Goal: Task Accomplishment & Management: Complete application form

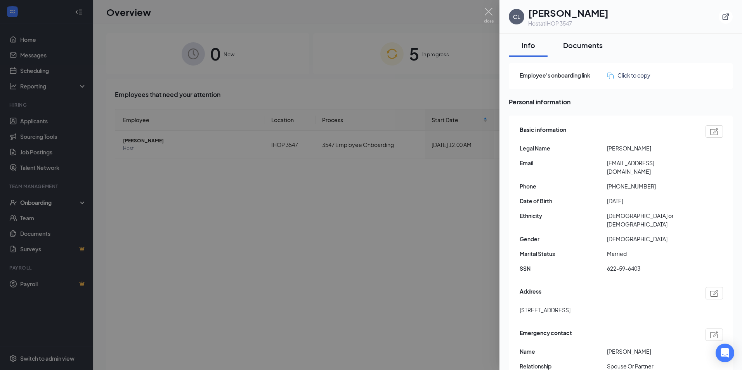
drag, startPoint x: 573, startPoint y: 48, endPoint x: 569, endPoint y: 45, distance: 4.7
click at [571, 47] on div "Documents" at bounding box center [583, 45] width 40 height 10
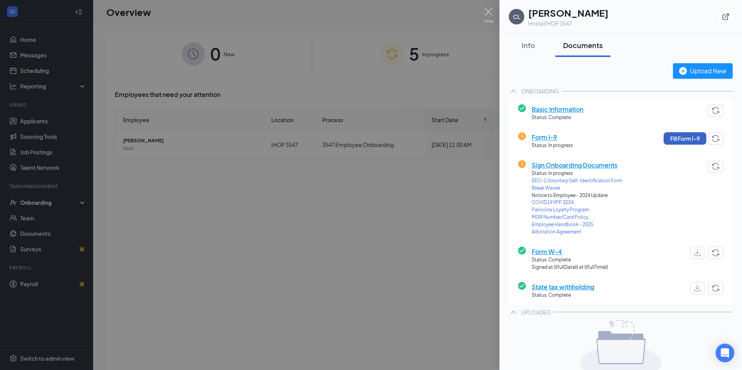
click at [683, 140] on button "Fill Form I-9" at bounding box center [684, 138] width 43 height 12
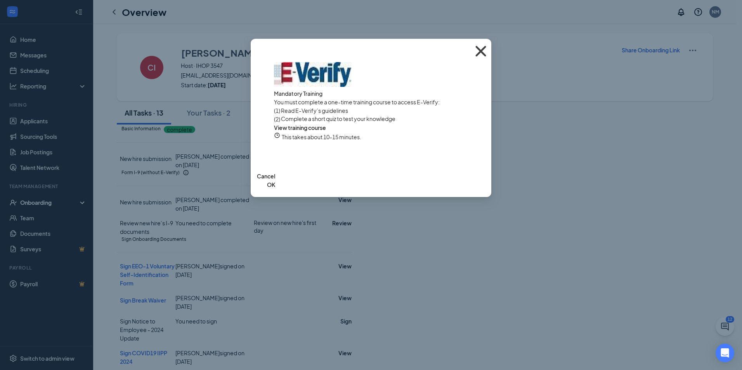
click at [478, 47] on icon "Cross" at bounding box center [480, 51] width 21 height 21
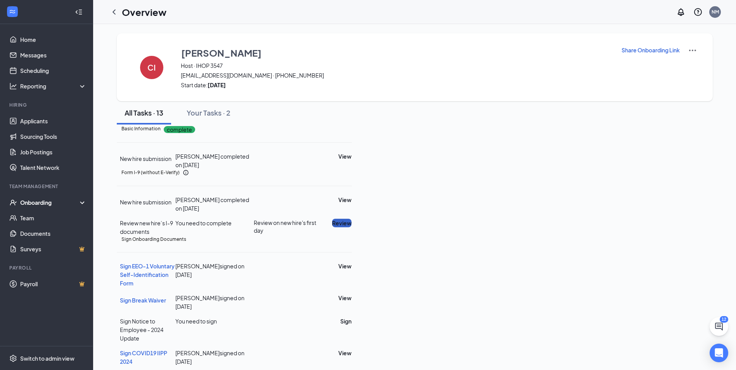
click at [351, 227] on button "Review" at bounding box center [341, 223] width 19 height 9
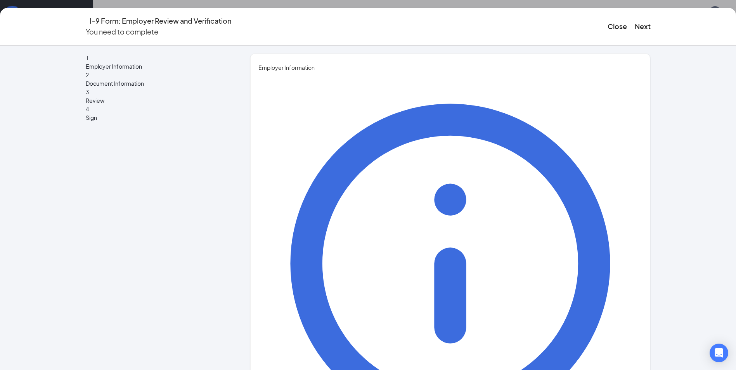
type input "[PERSON_NAME]"
type input "MAQBOOOL"
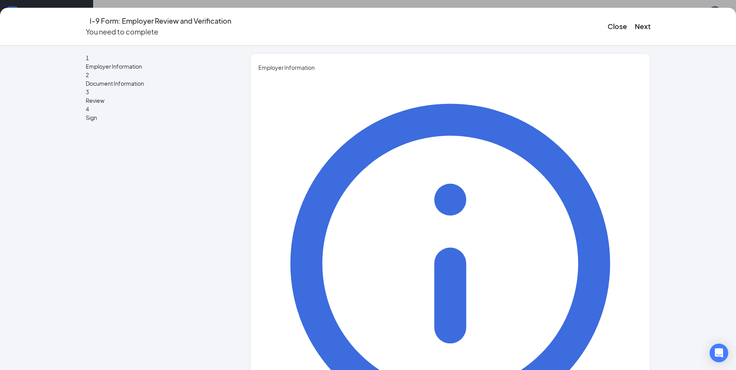
type input "GM"
click at [639, 21] on button "Next" at bounding box center [643, 26] width 16 height 11
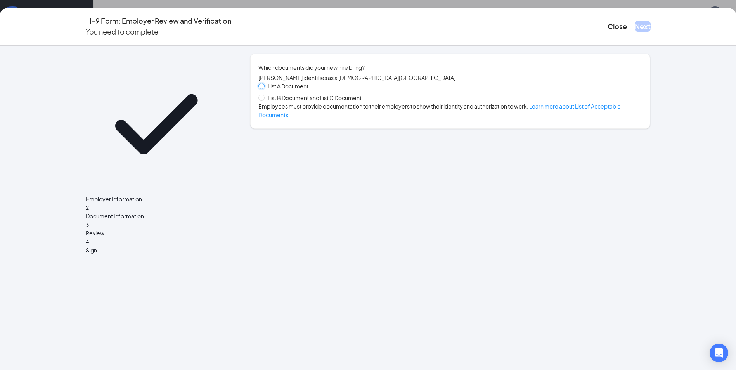
click at [263, 88] on input "List A Document" at bounding box center [260, 85] width 5 height 5
radio input "true"
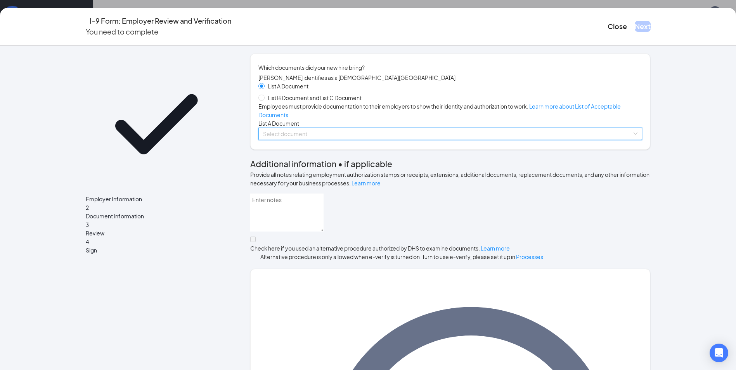
click at [273, 140] on input "search" at bounding box center [447, 134] width 369 height 12
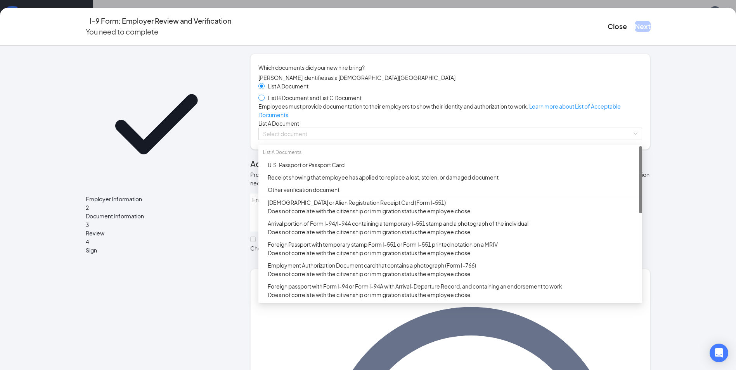
click at [260, 101] on span at bounding box center [261, 98] width 6 height 6
click at [260, 100] on input "List B Document and List C Document" at bounding box center [260, 97] width 5 height 5
radio input "true"
radio input "false"
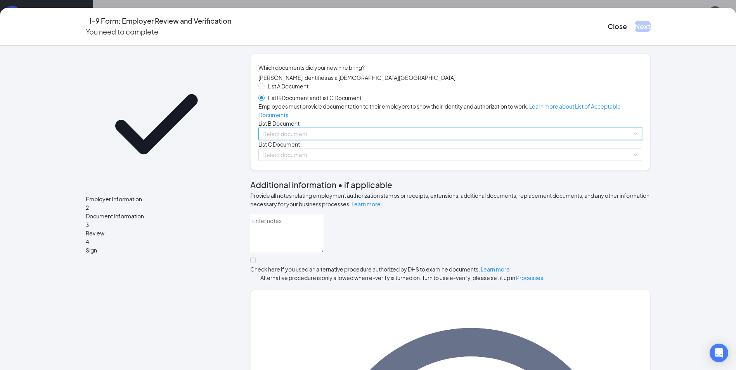
click at [280, 140] on input "search" at bounding box center [447, 134] width 369 height 12
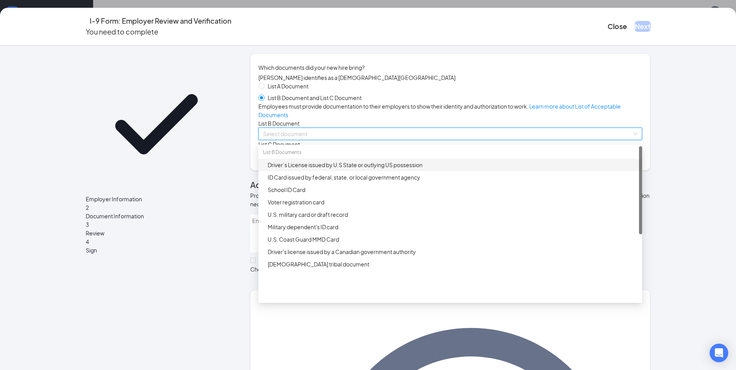
click at [269, 169] on div "Driver’s License issued by U.S State or outlying US possession" at bounding box center [453, 165] width 370 height 9
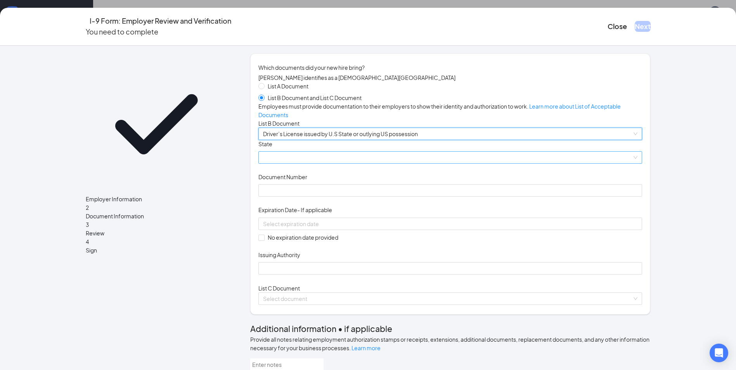
click at [269, 163] on span at bounding box center [450, 158] width 374 height 12
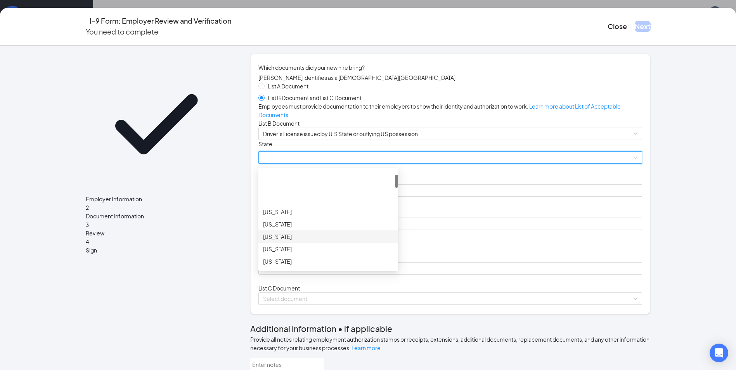
scroll to position [39, 0]
click at [276, 214] on div "[US_STATE]" at bounding box center [328, 210] width 130 height 9
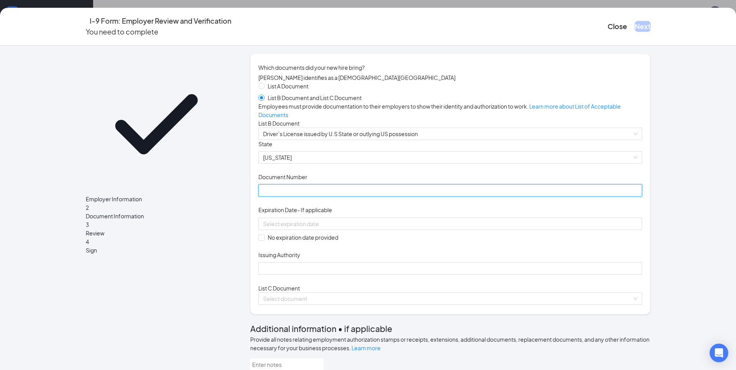
click at [272, 197] on input "Document Number" at bounding box center [450, 190] width 384 height 12
type input "W9624908"
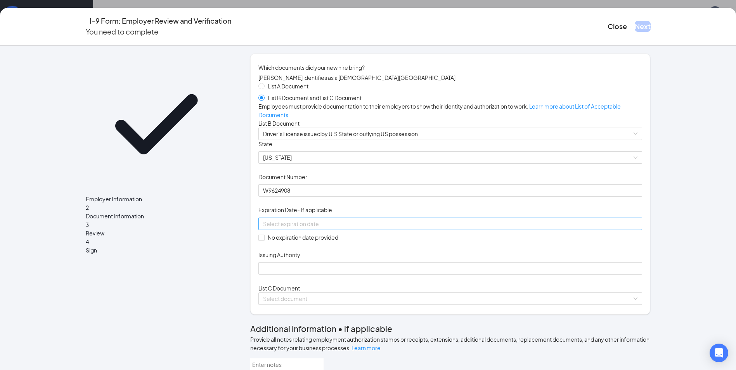
click at [382, 228] on div at bounding box center [450, 224] width 374 height 9
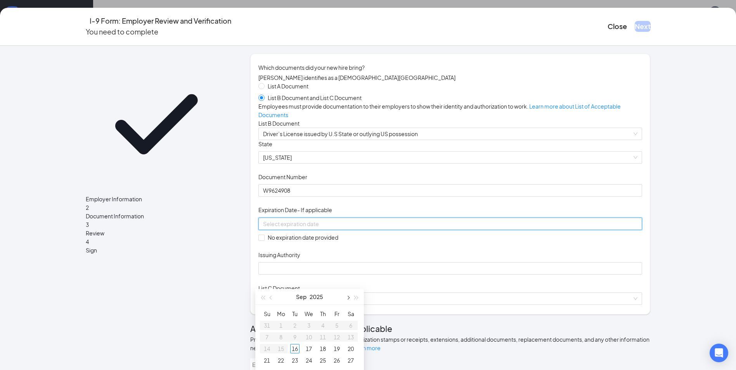
click at [350, 297] on button "button" at bounding box center [347, 297] width 9 height 16
type input "[DATE]"
click at [311, 334] on div "29" at bounding box center [308, 333] width 9 height 9
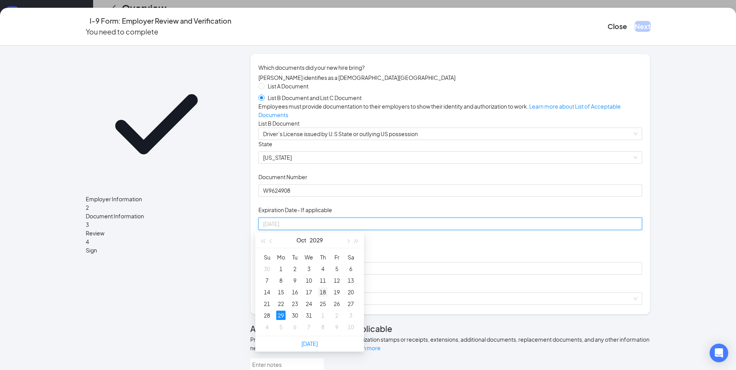
scroll to position [116, 0]
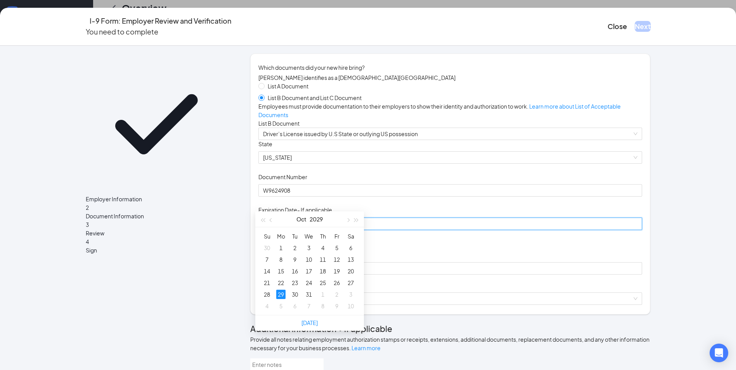
click at [283, 294] on div "29" at bounding box center [280, 294] width 9 height 9
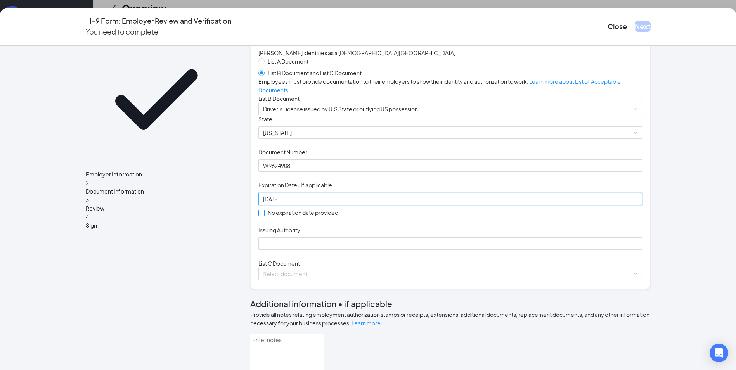
scroll to position [39, 0]
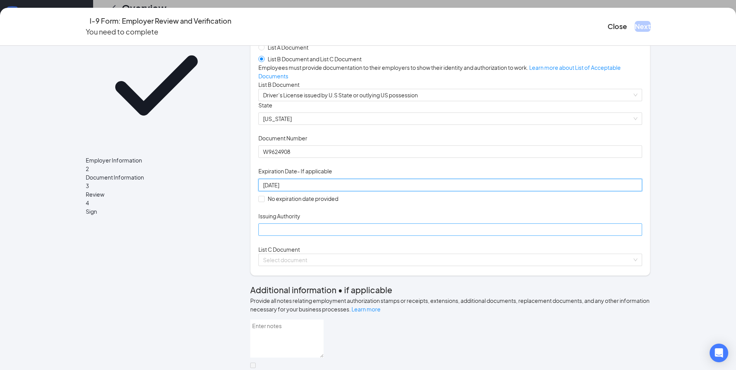
type input "[DATE]"
click at [291, 236] on input "Issuing Authority" at bounding box center [450, 229] width 384 height 12
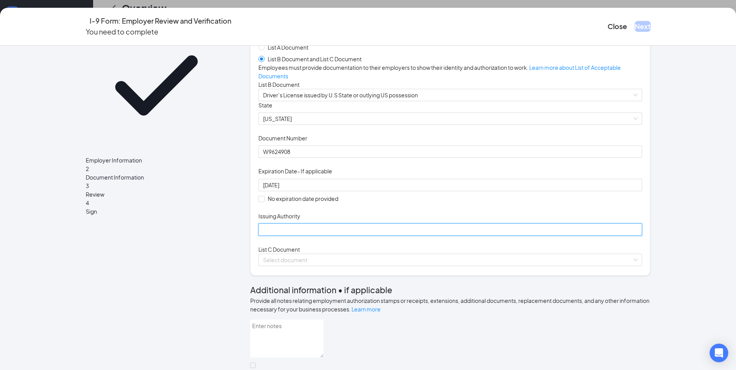
type input "[US_STATE]"
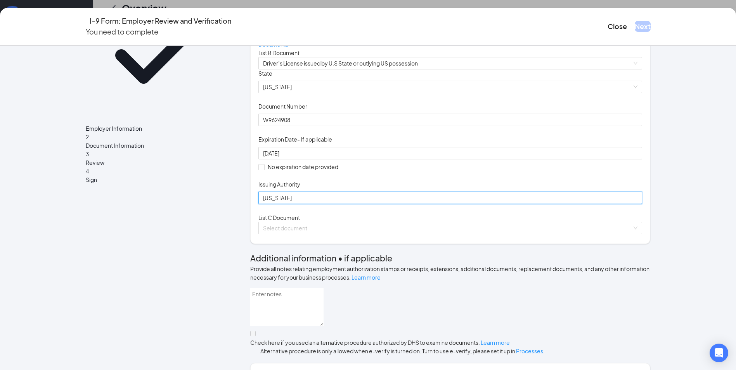
scroll to position [116, 0]
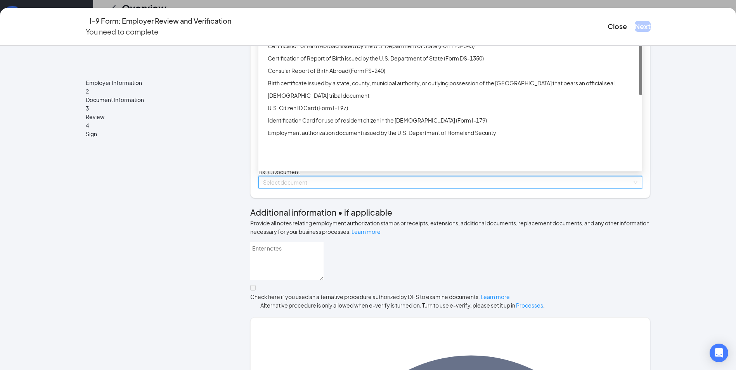
click at [298, 188] on input "search" at bounding box center [447, 182] width 369 height 12
click at [300, 38] on div "Unrestricted Social Security Card" at bounding box center [453, 33] width 370 height 9
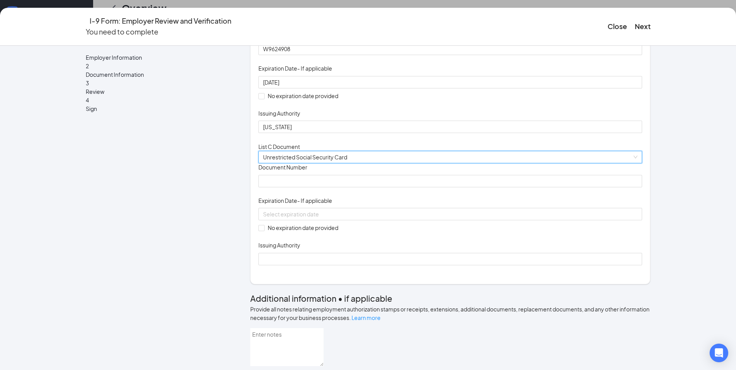
scroll to position [155, 0]
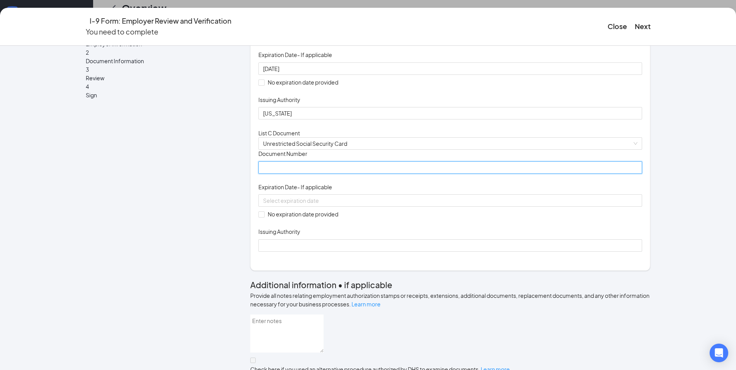
click at [269, 174] on input "Document Number" at bounding box center [450, 167] width 384 height 12
type input "622596403"
click at [259, 217] on input "No expiration date provided" at bounding box center [260, 213] width 5 height 5
checkbox input "true"
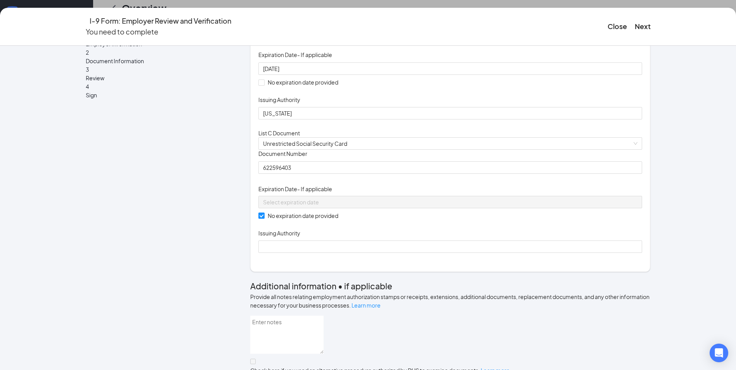
scroll to position [194, 0]
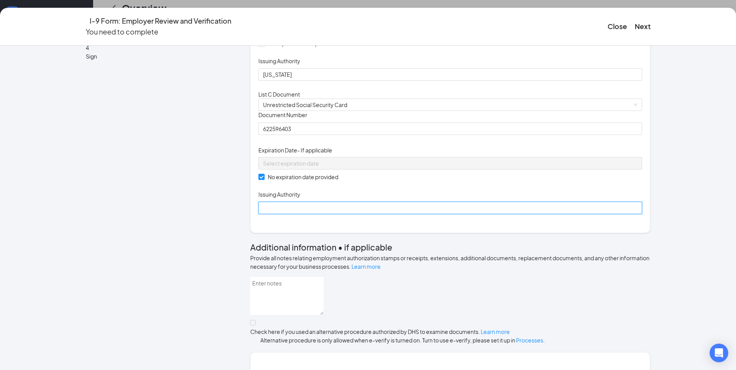
click at [306, 214] on input "Issuing Authority" at bounding box center [450, 208] width 384 height 12
type input "US GOV"
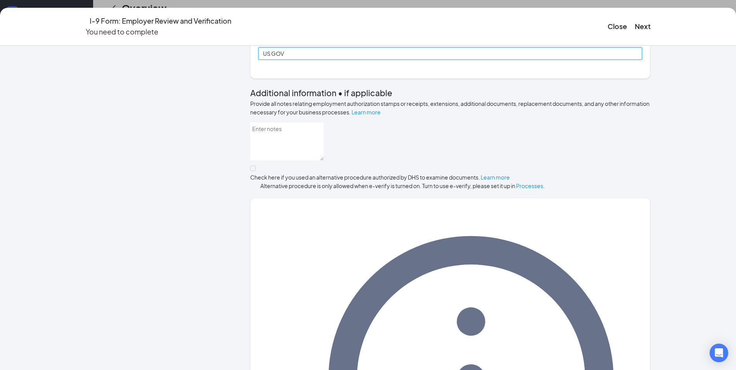
scroll to position [367, 0]
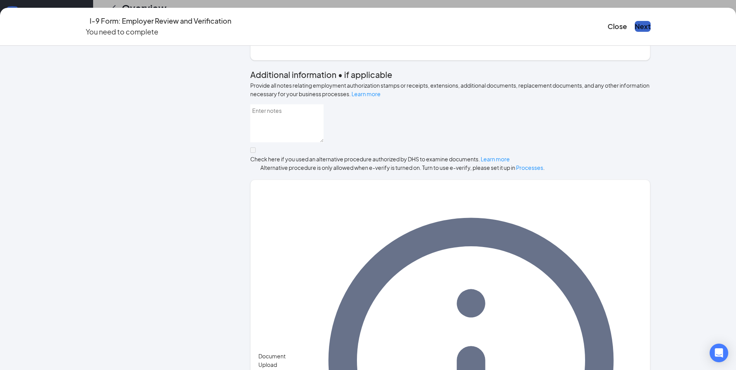
click at [635, 23] on button "Next" at bounding box center [643, 26] width 16 height 11
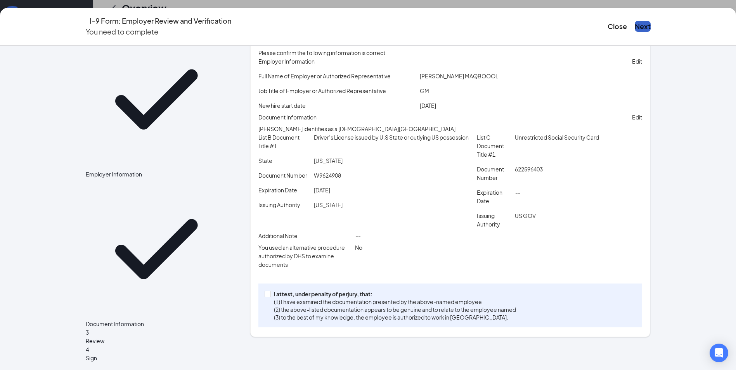
scroll to position [50, 0]
click at [271, 320] on span "I attest, under penalty of [PERSON_NAME], that: (1) I have examined the documen…" at bounding box center [395, 305] width 248 height 31
click at [269, 296] on input "I attest, under penalty of [PERSON_NAME], that: (1) I have examined the documen…" at bounding box center [267, 293] width 5 height 5
checkbox input "true"
click at [635, 25] on button "Next" at bounding box center [643, 26] width 16 height 11
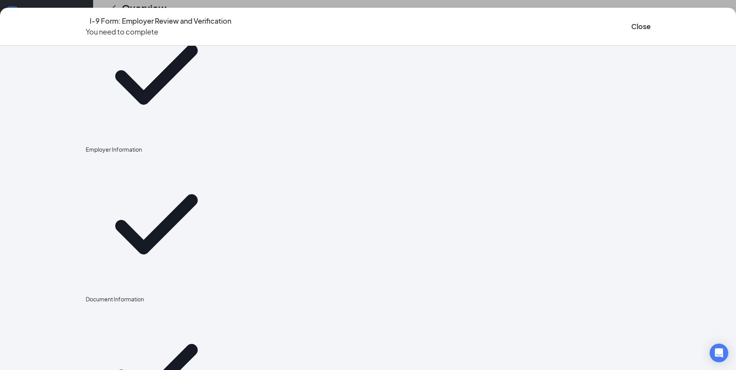
scroll to position [0, 0]
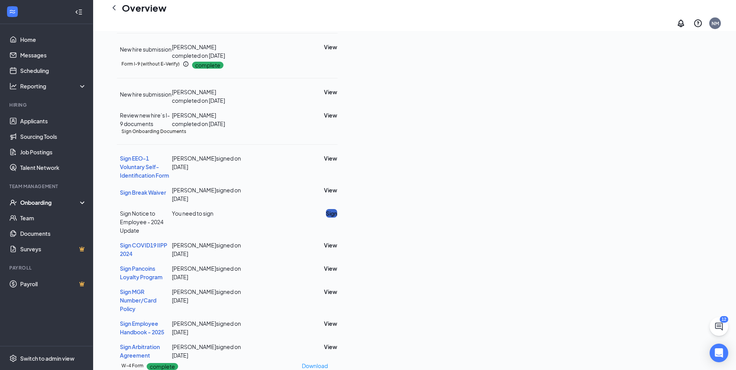
click at [337, 218] on button "Sign" at bounding box center [331, 213] width 11 height 9
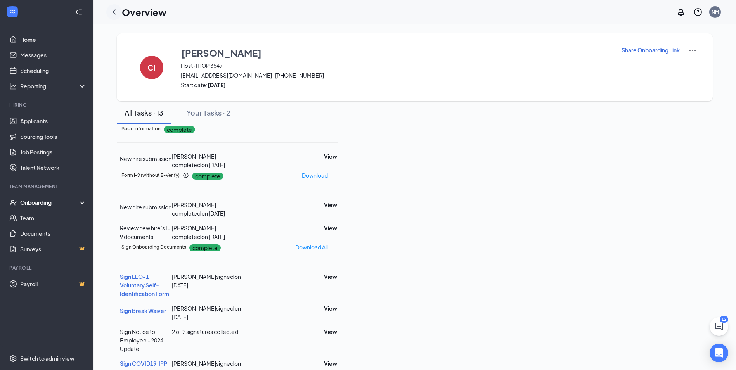
click at [114, 12] on icon "ChevronLeft" at bounding box center [113, 11] width 9 height 9
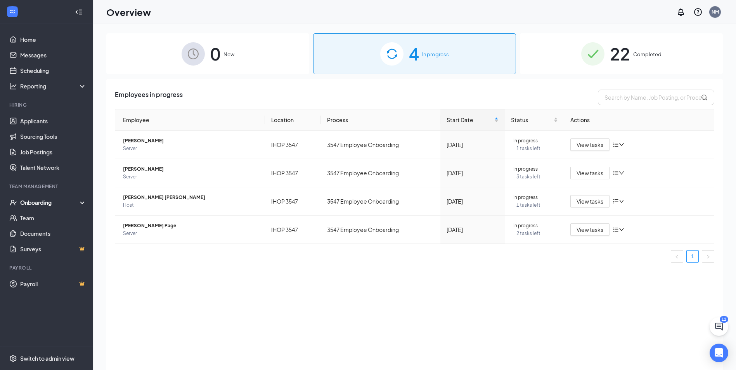
scroll to position [35, 0]
